Goal: Complete application form

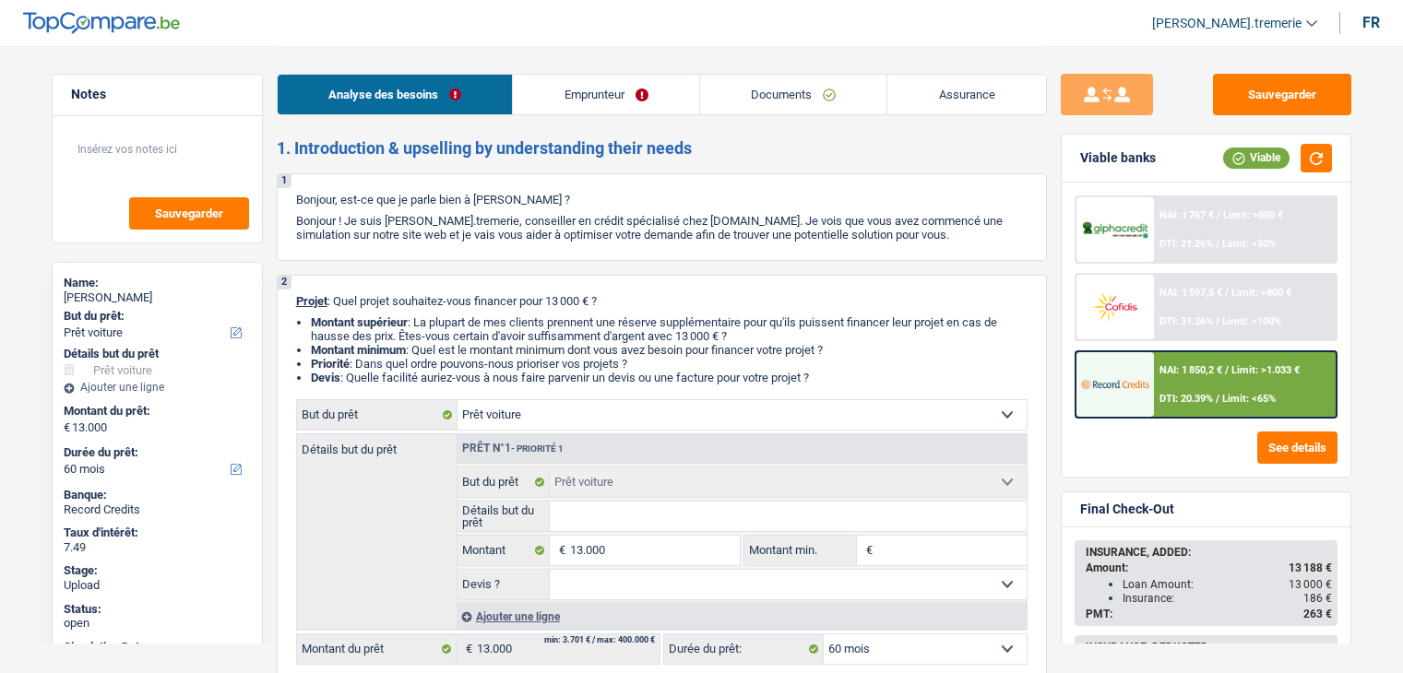
select select "car"
select select "60"
select select "car"
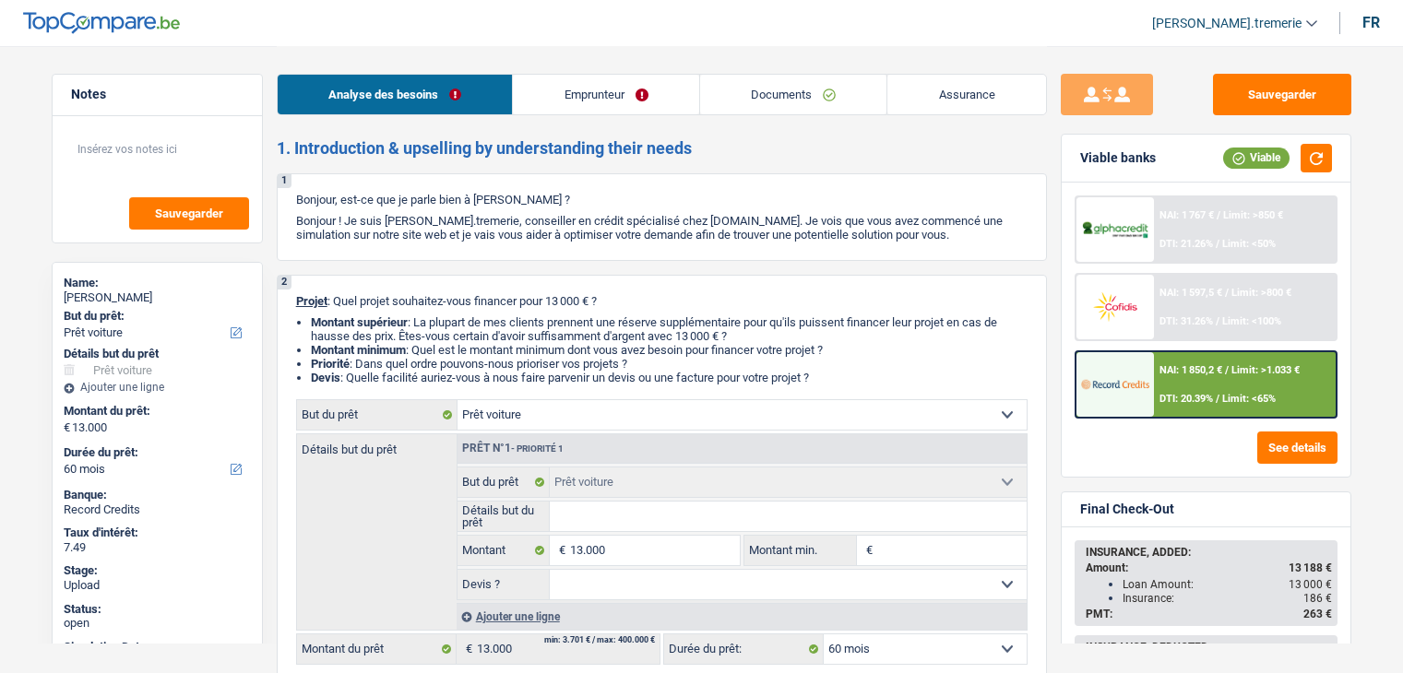
select select "60"
select select "worker"
select select "netSalary"
select select "mealVouchers"
select select "liveWithParents"
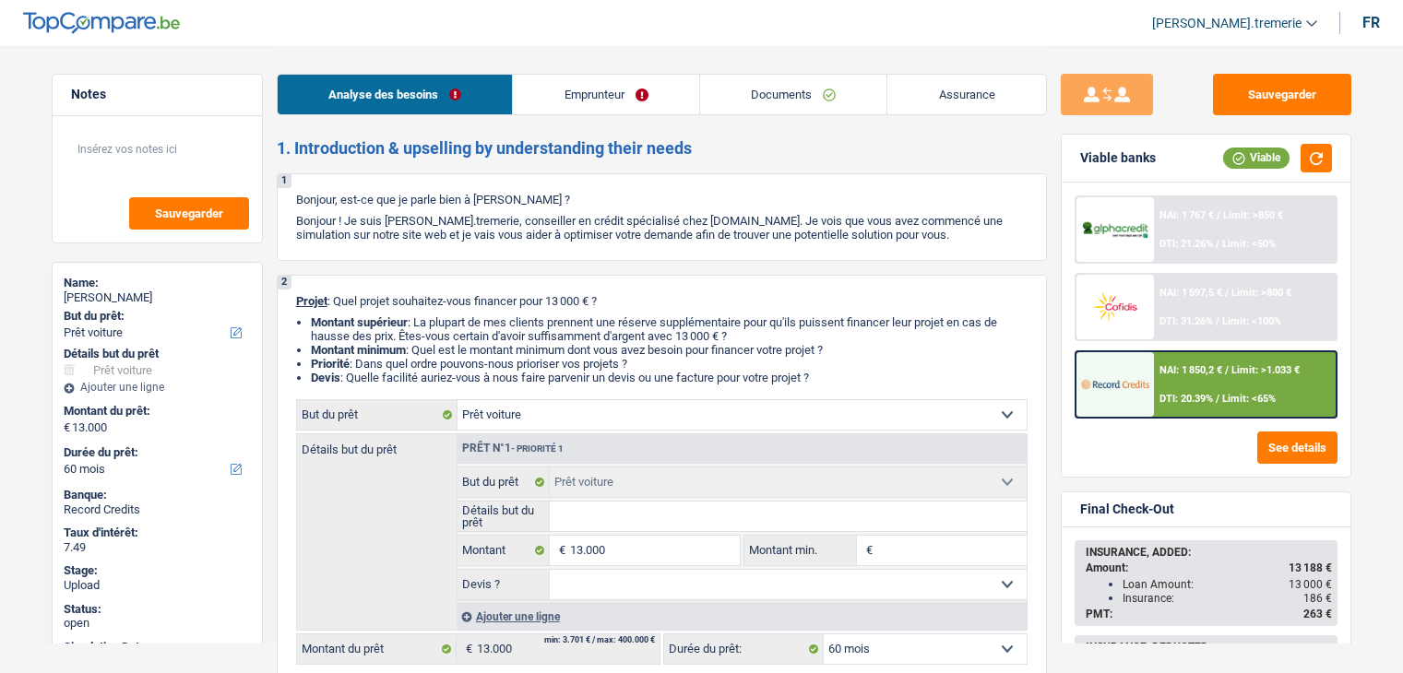
select select "cardOrCredit"
select select "car"
select select "60"
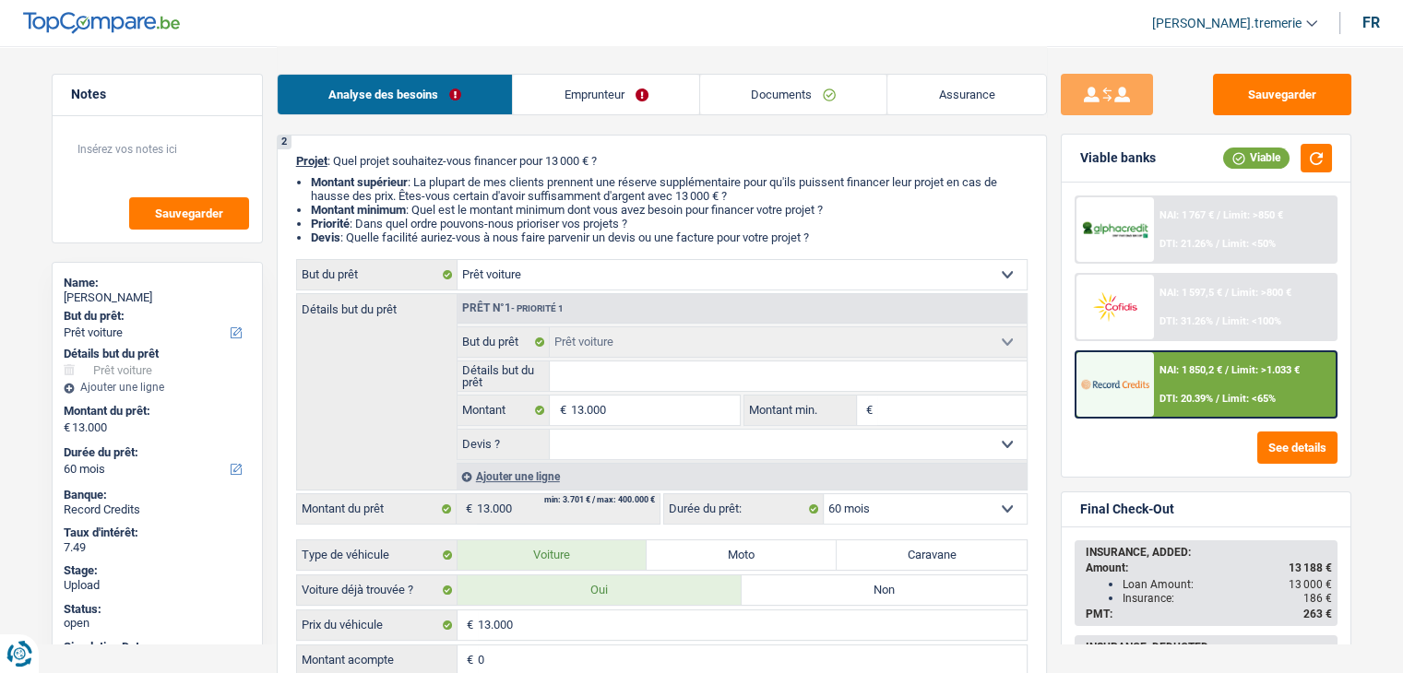
click at [505, 468] on div "Ajouter une ligne" at bounding box center [741, 476] width 570 height 27
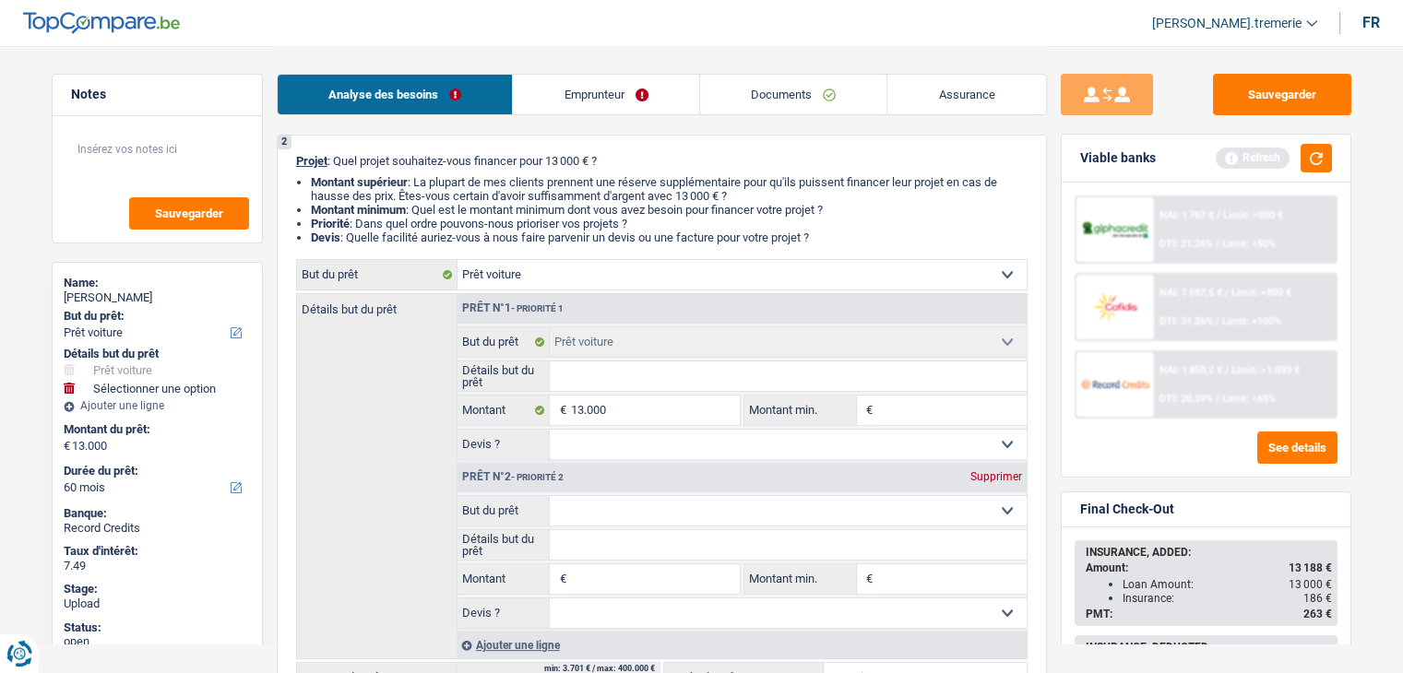
click at [618, 511] on select "Confort maison: meubles, textile, peinture, électroménager, outillage non-profe…" at bounding box center [788, 511] width 477 height 30
select select "insurance"
click at [550, 496] on select "Confort maison: meubles, textile, peinture, électroménager, outillage non-profe…" at bounding box center [788, 511] width 477 height 30
select select "insurance"
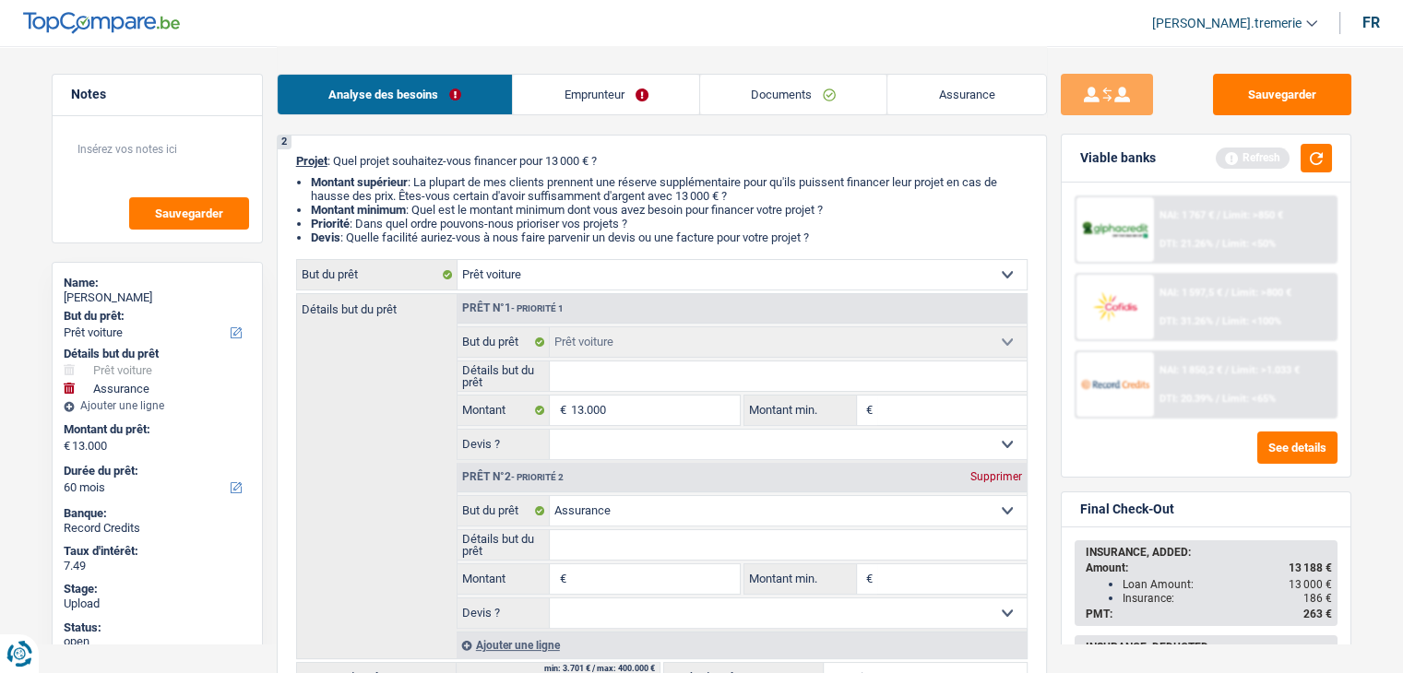
click at [631, 581] on input "Montant" at bounding box center [654, 579] width 169 height 30
type input "1"
type input "18"
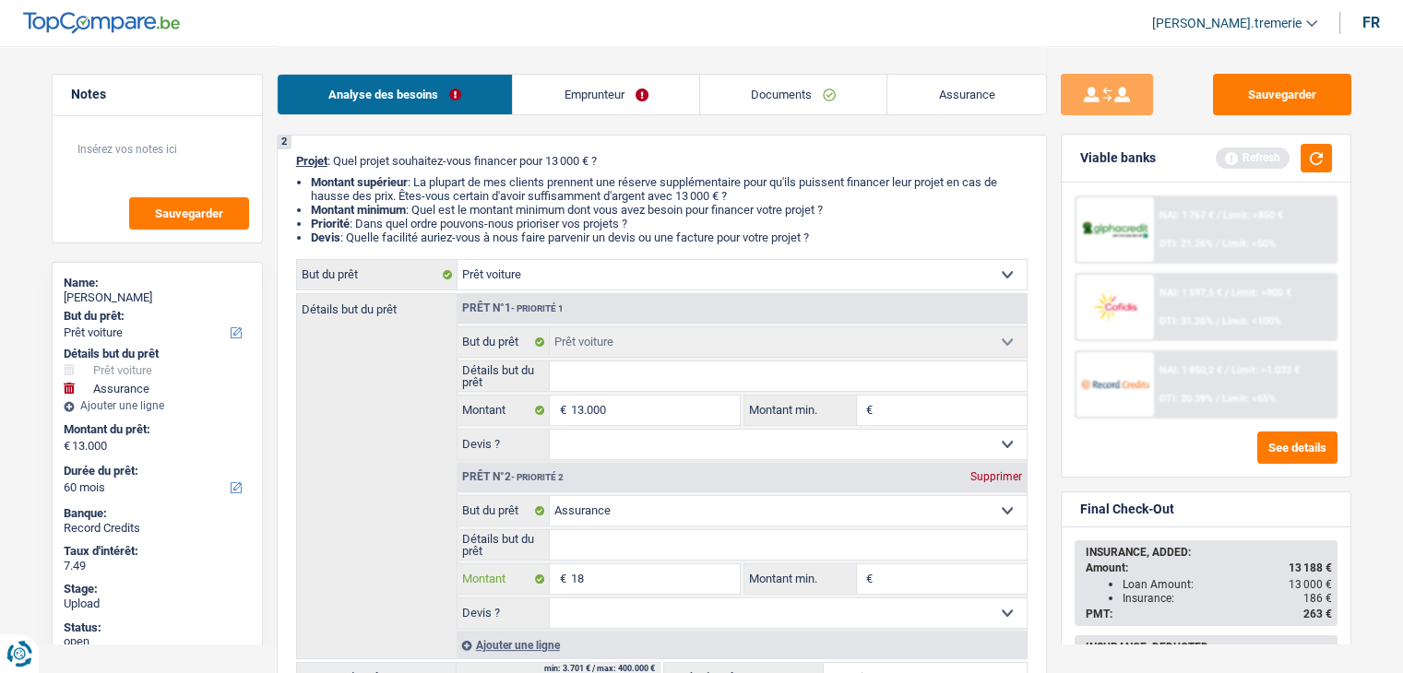
type input "186"
type input "18"
type input "187"
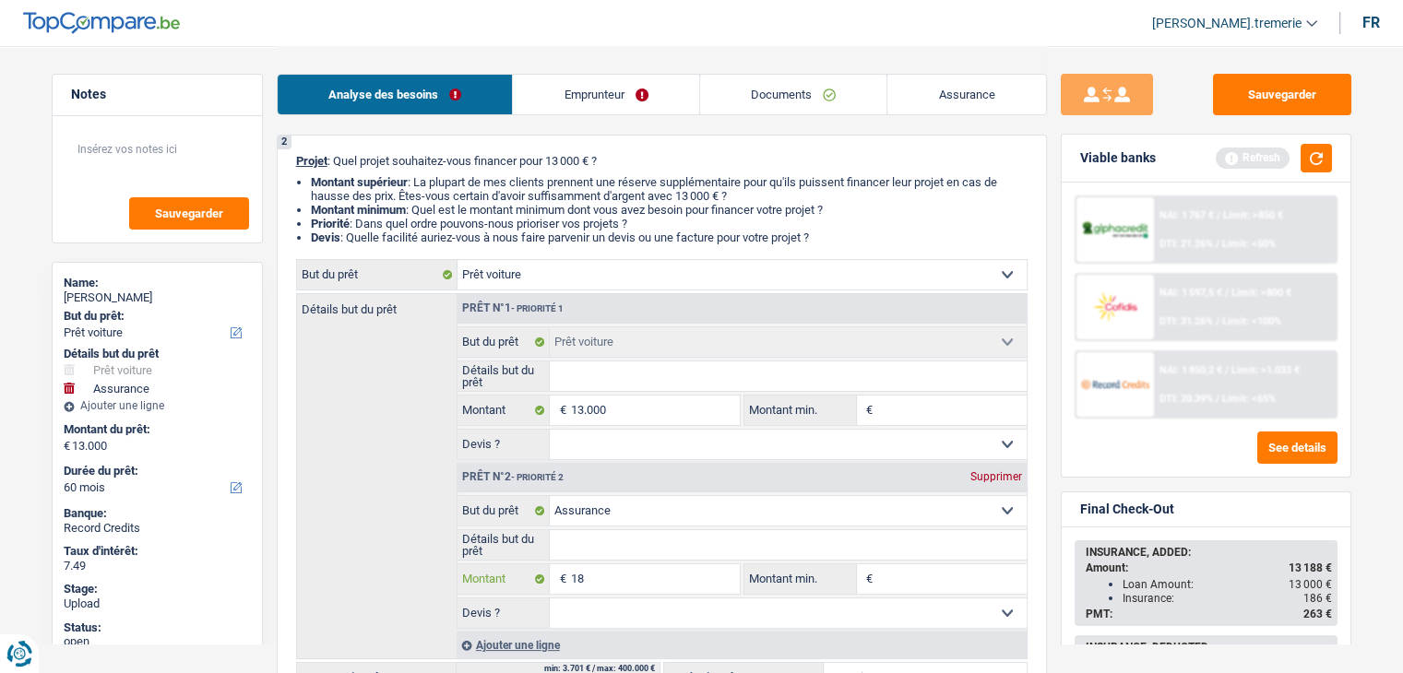
type input "187"
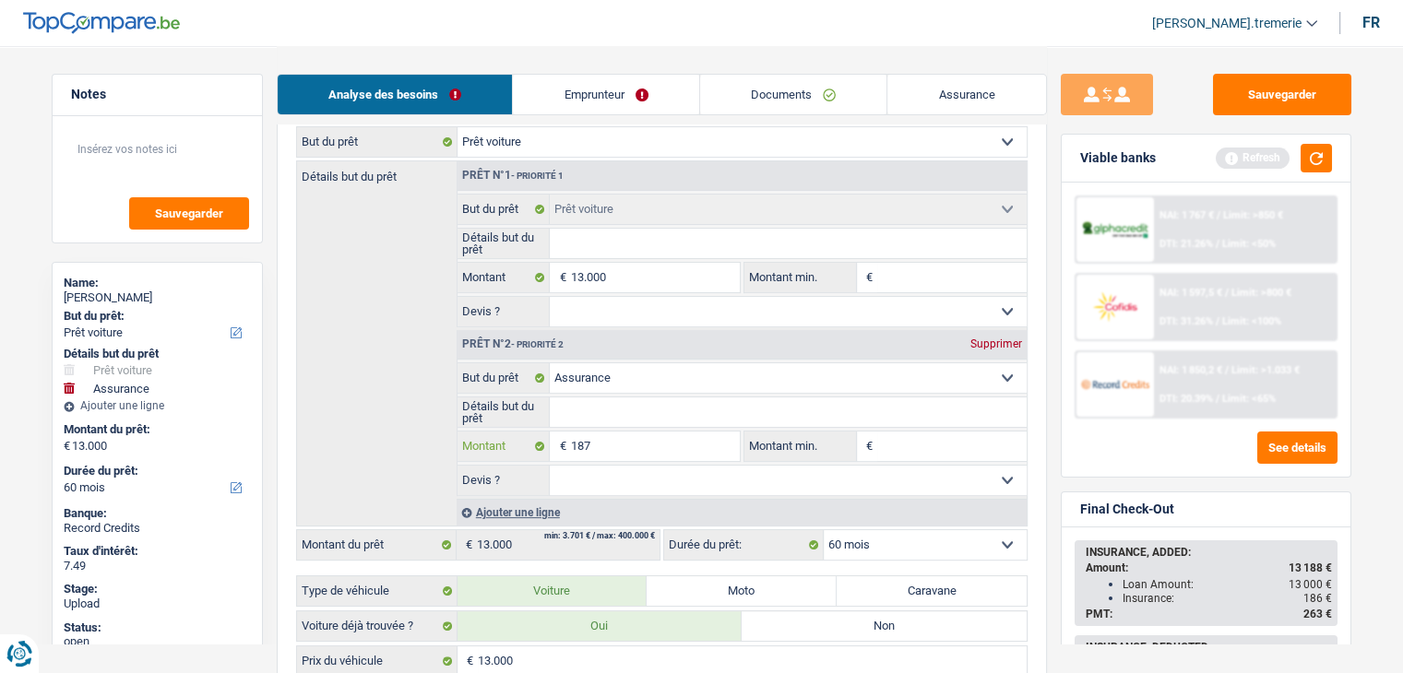
scroll to position [277, 0]
type input "187"
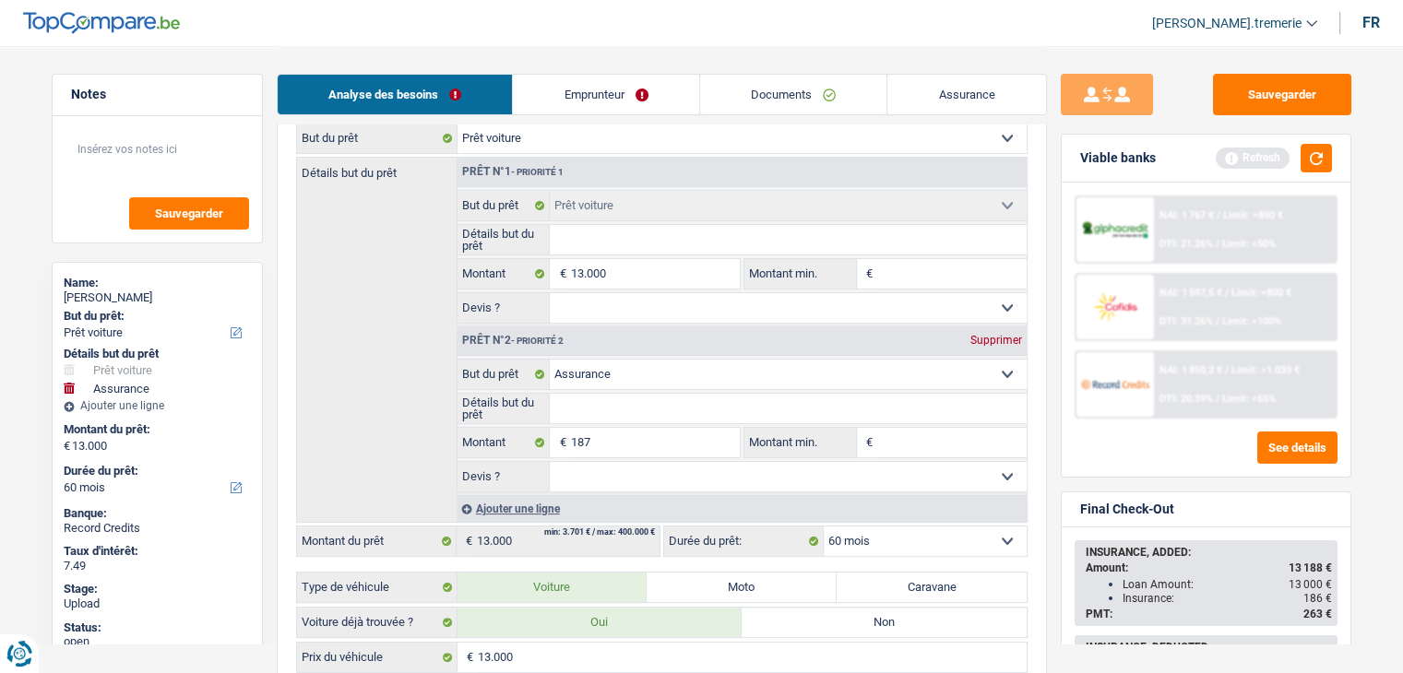
type input "13.187"
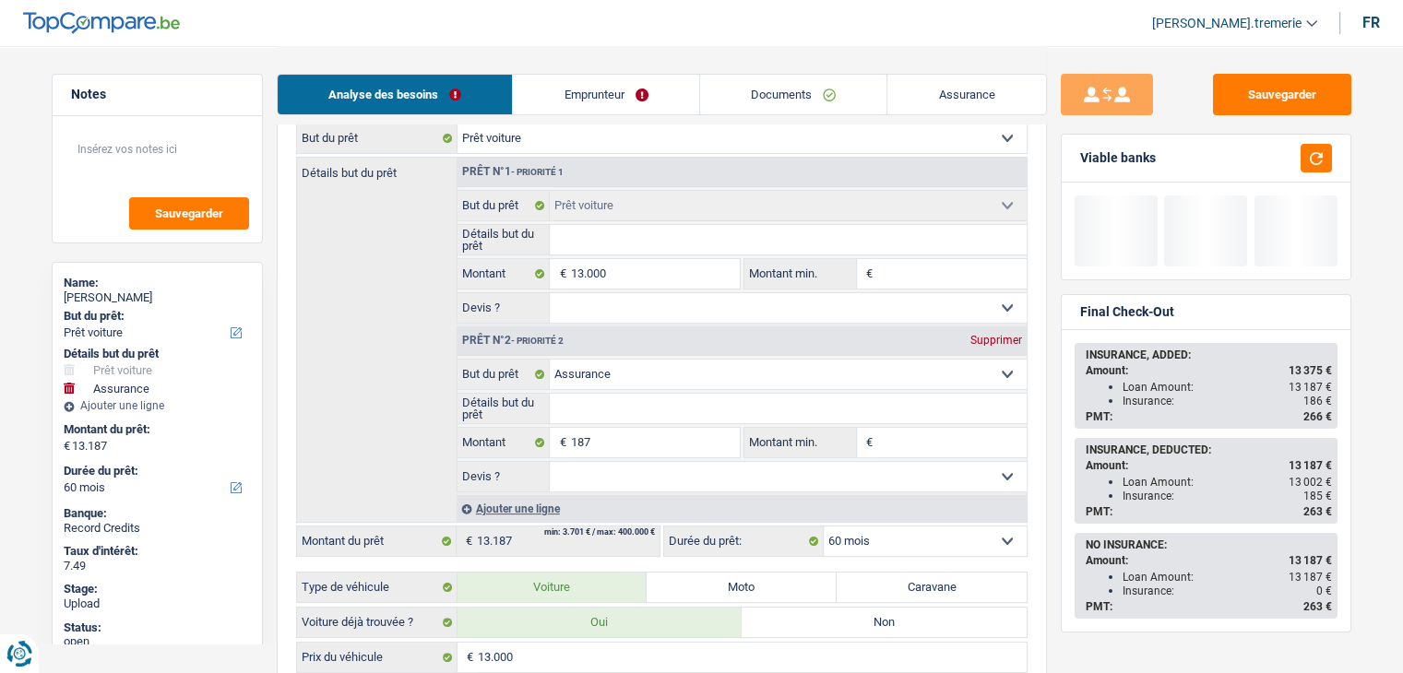
click at [627, 500] on div "Ajouter une ligne" at bounding box center [741, 508] width 570 height 27
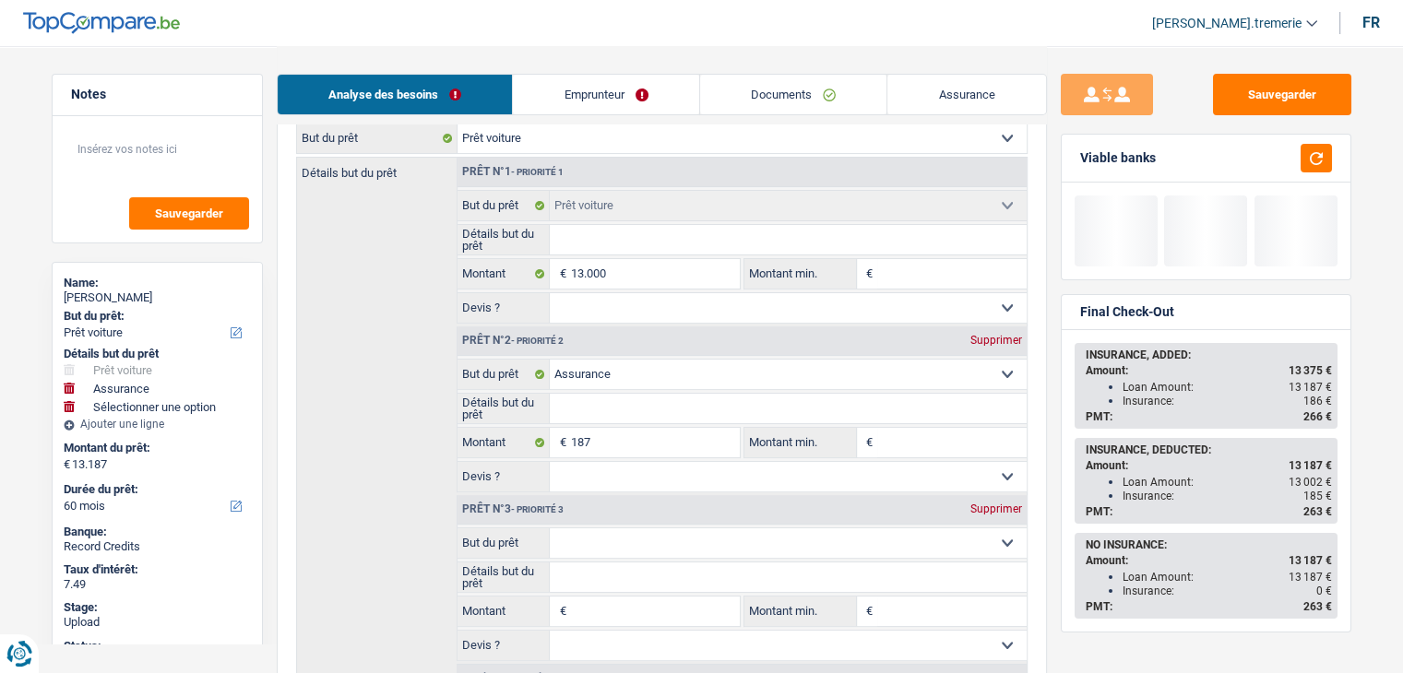
click at [990, 506] on div "Supprimer" at bounding box center [996, 509] width 61 height 11
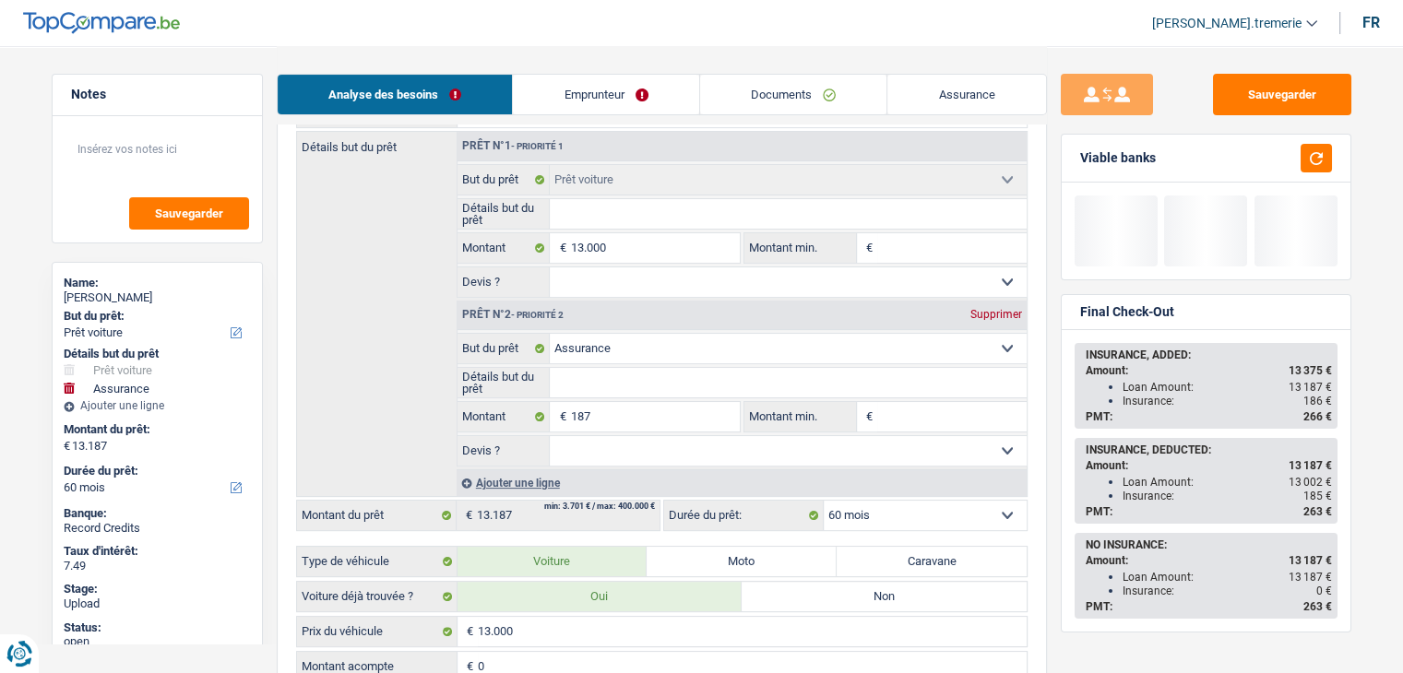
scroll to position [305, 0]
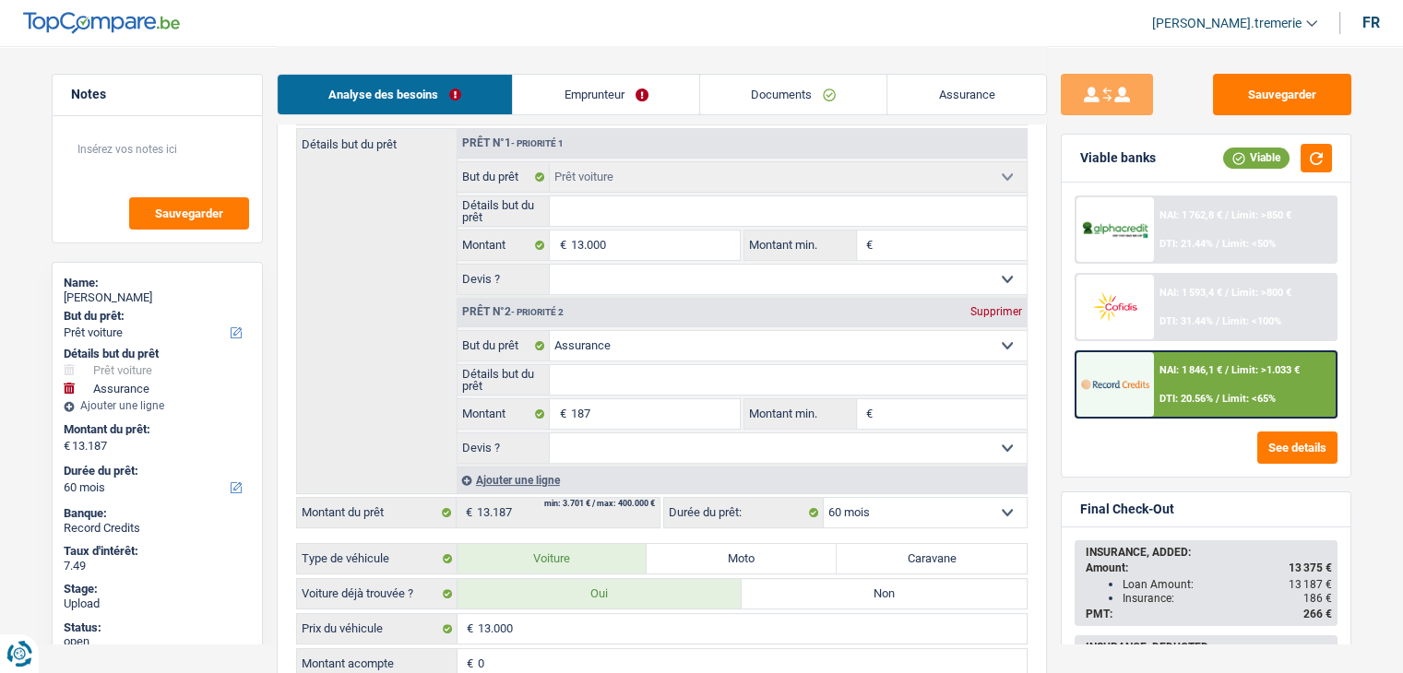
click at [1236, 373] on div "NAI: 1 846,1 € / Limit: >1.033 € DTI: 20.56% / Limit: <65%" at bounding box center [1245, 384] width 182 height 65
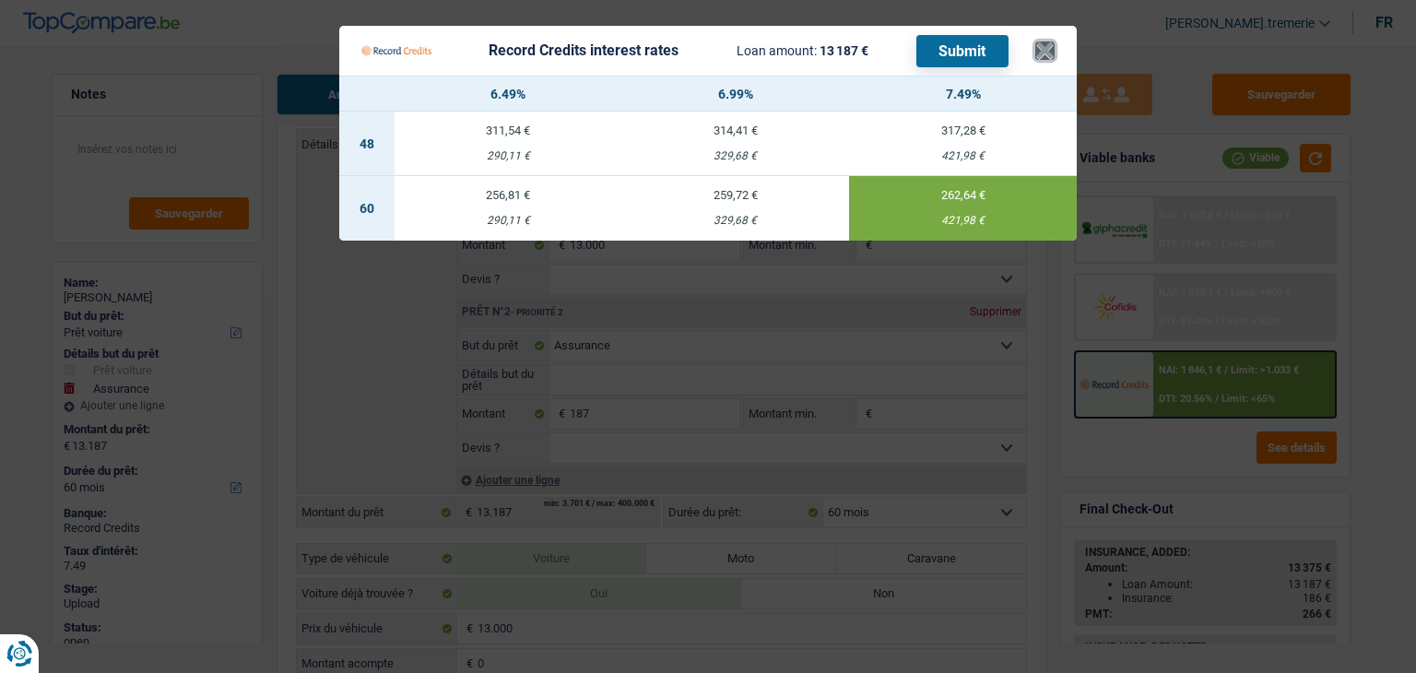
click at [1052, 56] on button "×" at bounding box center [1045, 50] width 19 height 18
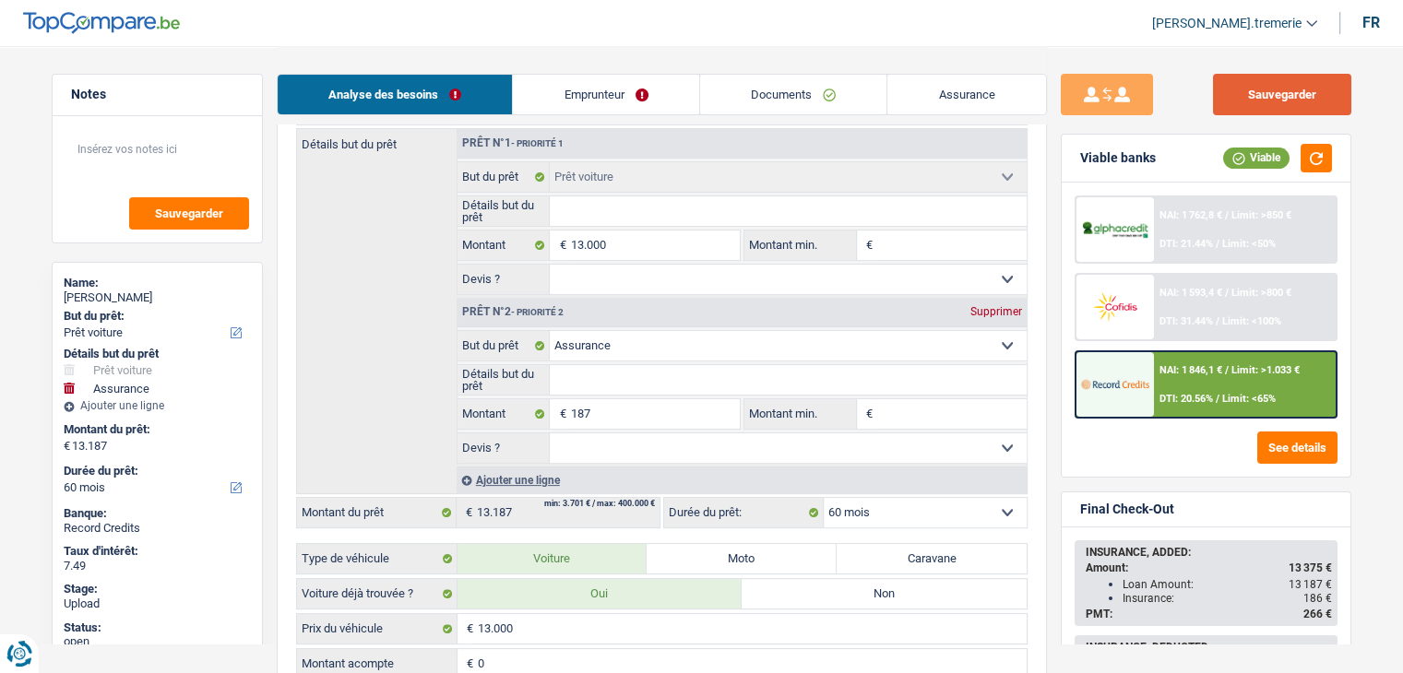
click at [1257, 98] on button "Sauvegarder" at bounding box center [1282, 94] width 138 height 41
